Goal: Find specific page/section: Find specific page/section

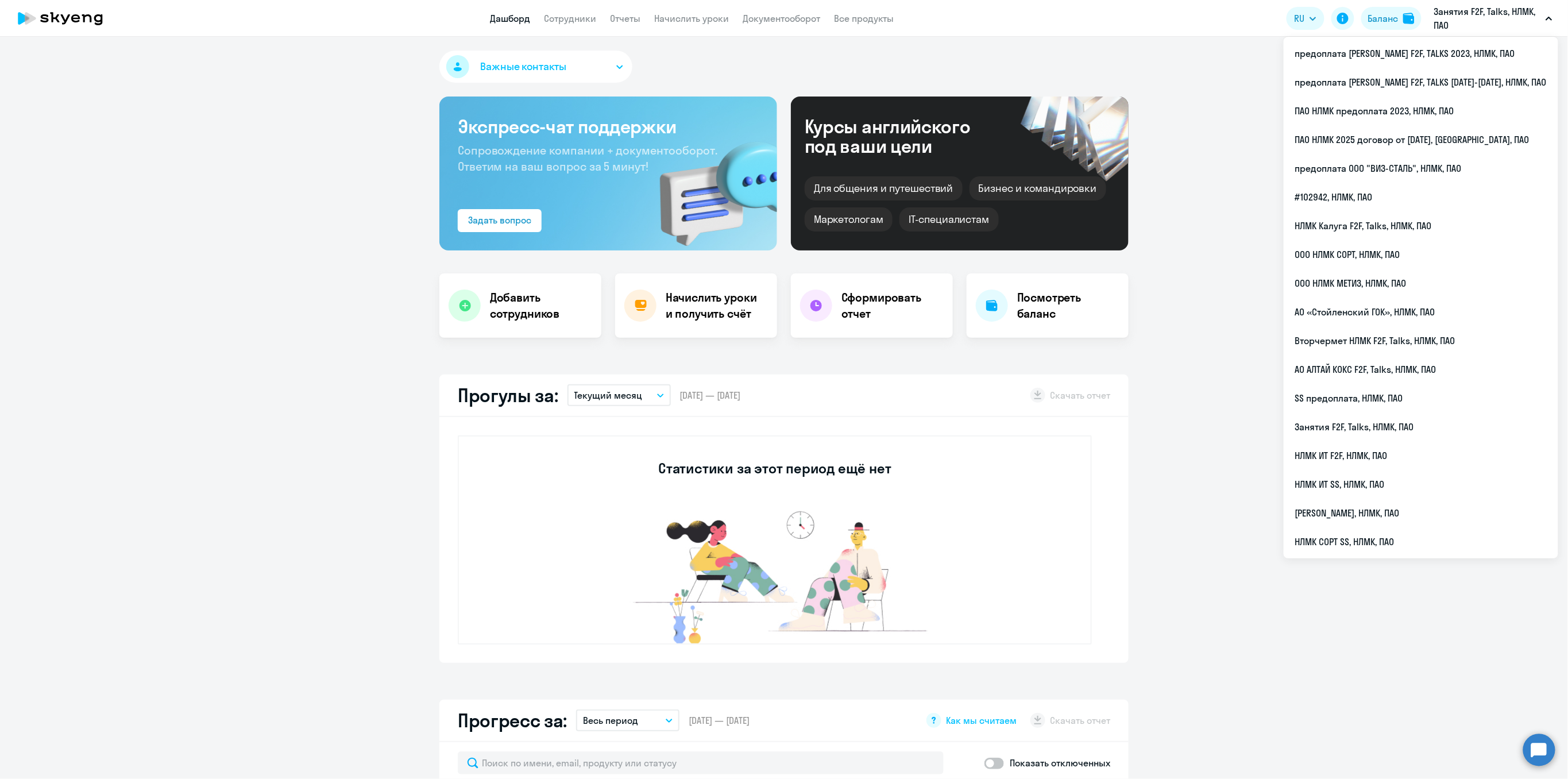
select select "30"
click at [1452, 81] on li "предоплата [PERSON_NAME] F2F, TALKS [DATE]-[DATE], НЛМК, ПАО" at bounding box center [1421, 82] width 275 height 28
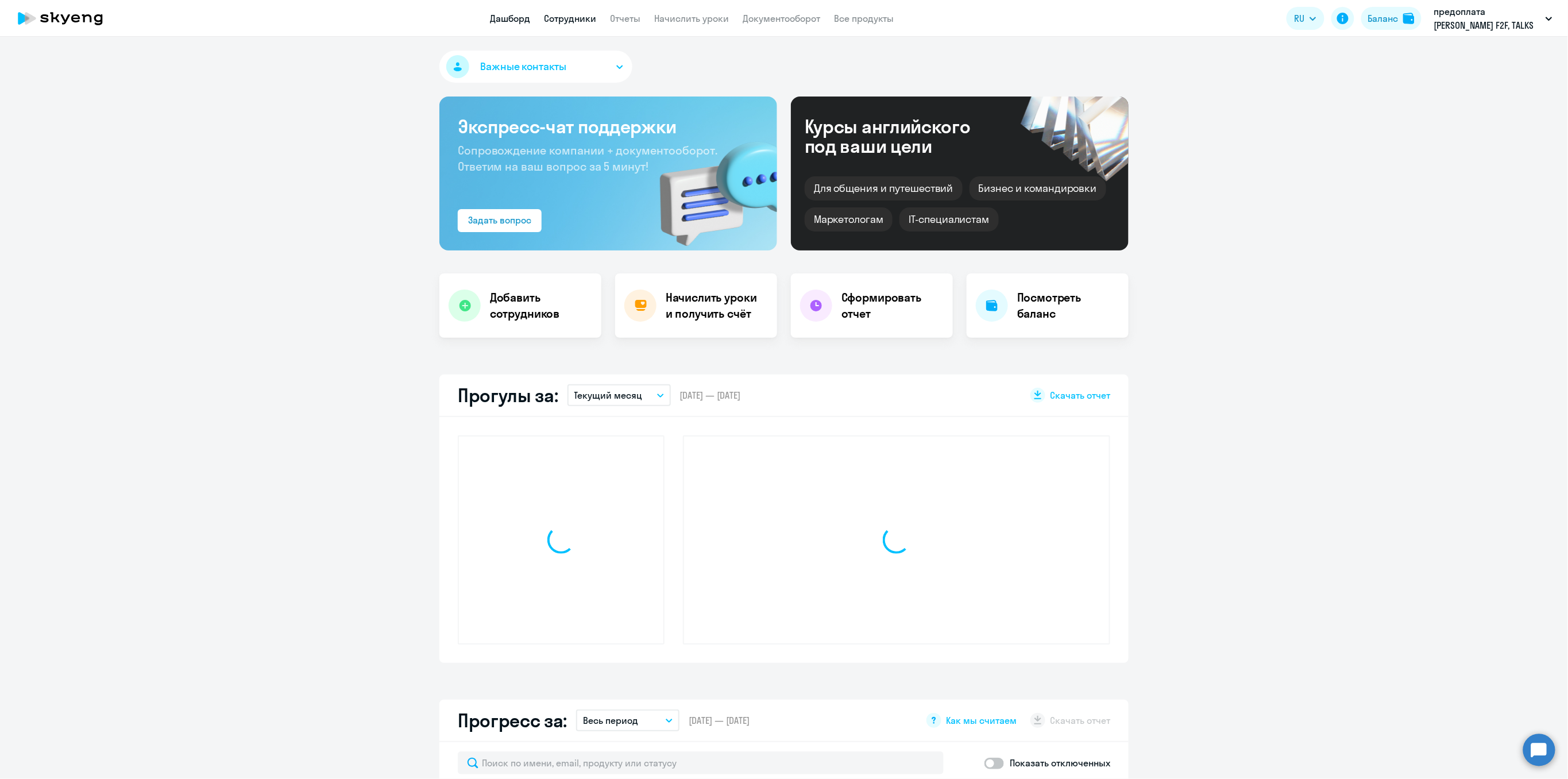
click at [584, 22] on link "Сотрудники" at bounding box center [570, 18] width 52 height 12
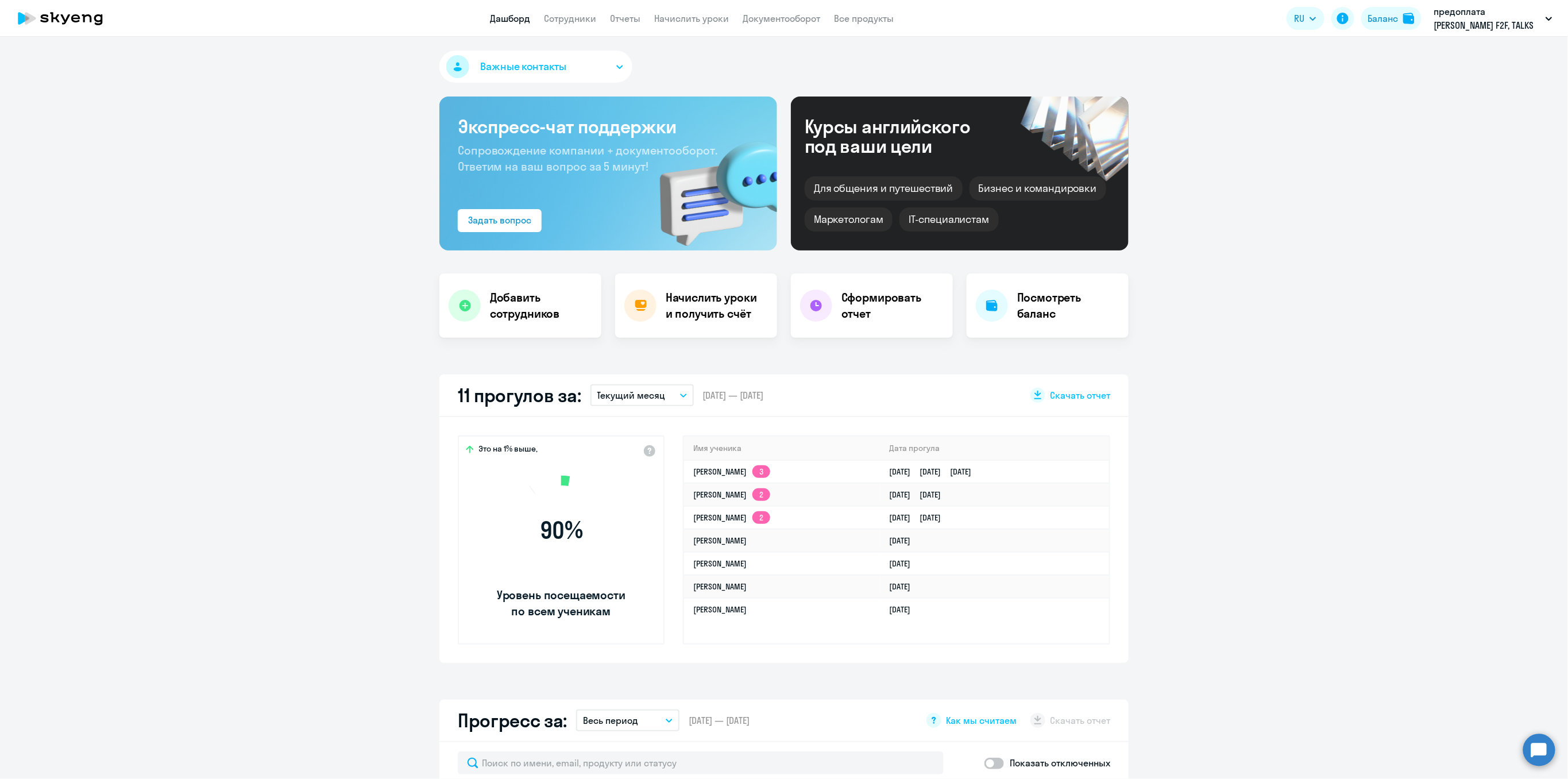
select select "30"
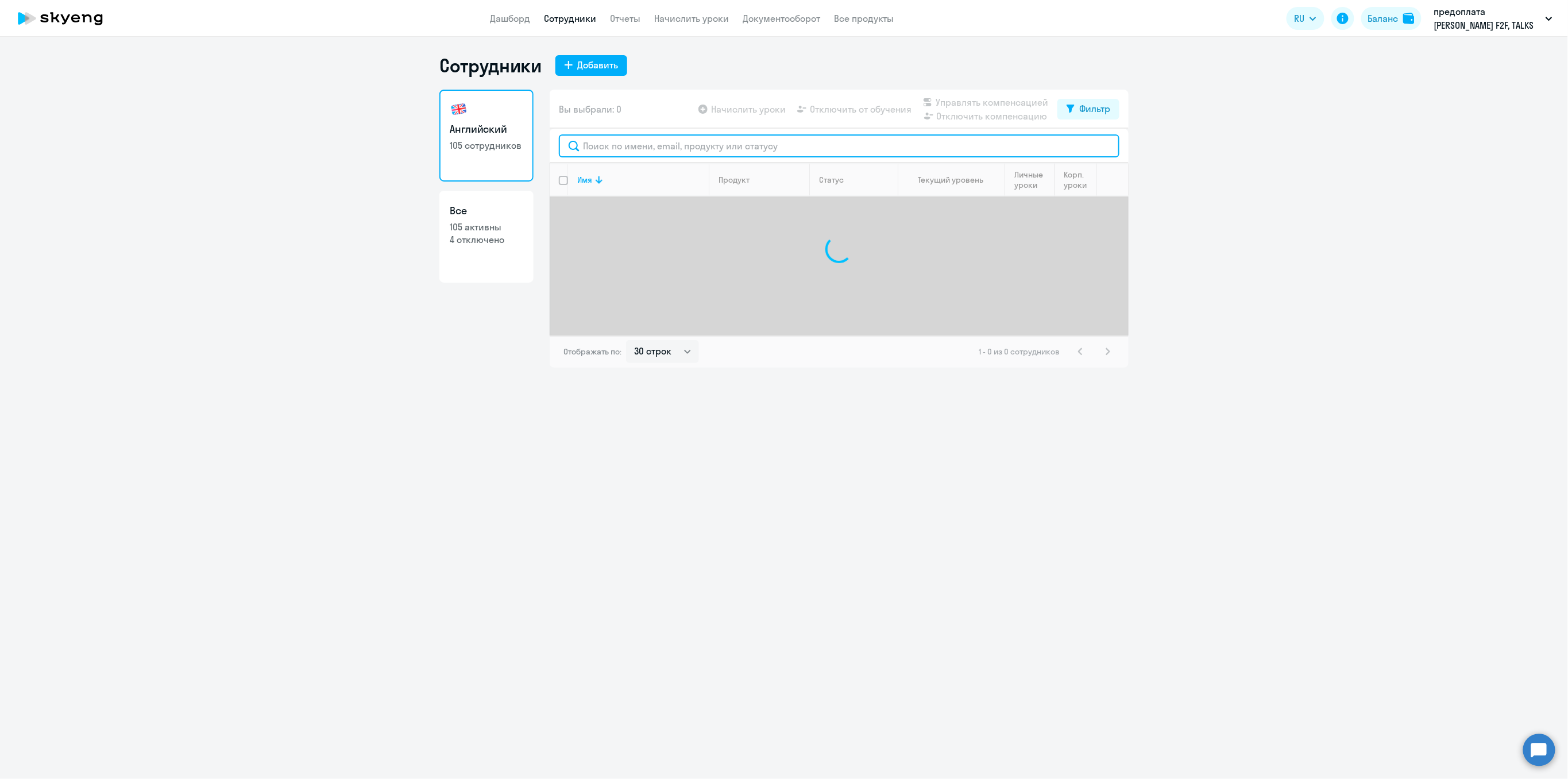
click at [600, 152] on input "text" at bounding box center [839, 146] width 561 height 23
